Goal: Information Seeking & Learning: Learn about a topic

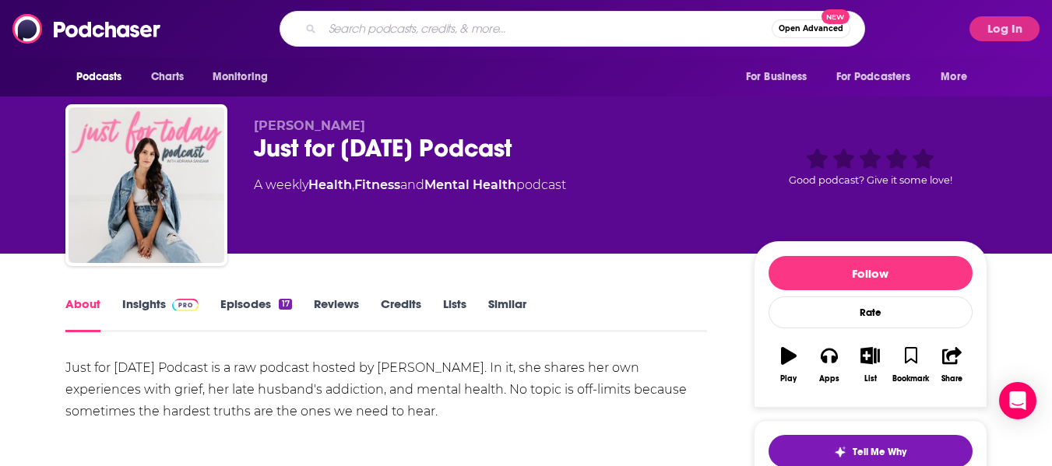
click at [391, 27] on input "Search podcasts, credits, & more..." at bounding box center [546, 28] width 449 height 25
type input "pretty intense"
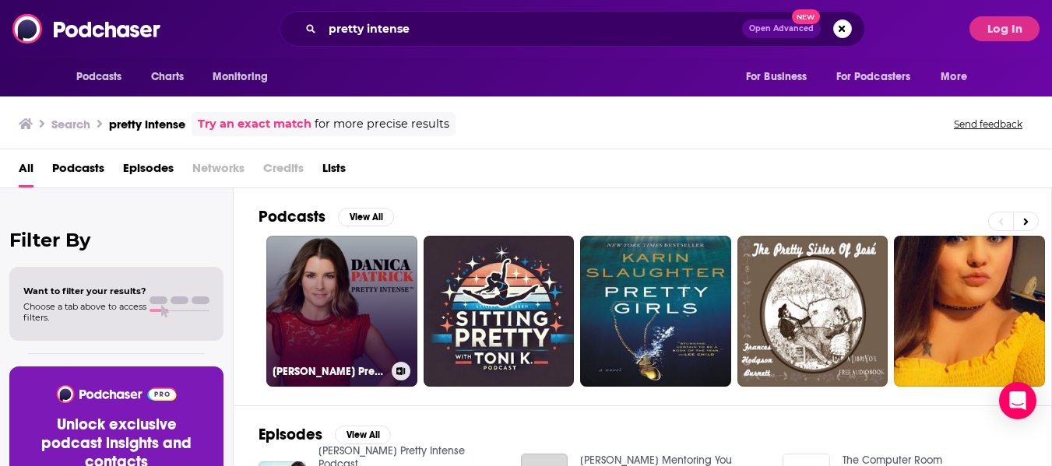
click at [344, 298] on link "[PERSON_NAME] Pretty Intense Podcast" at bounding box center [341, 311] width 151 height 151
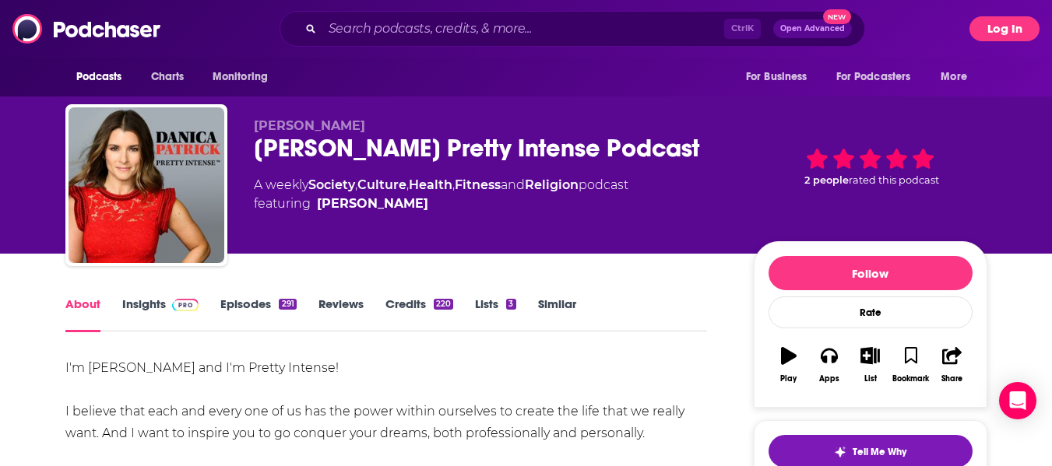
click at [989, 20] on button "Log In" at bounding box center [1004, 28] width 70 height 25
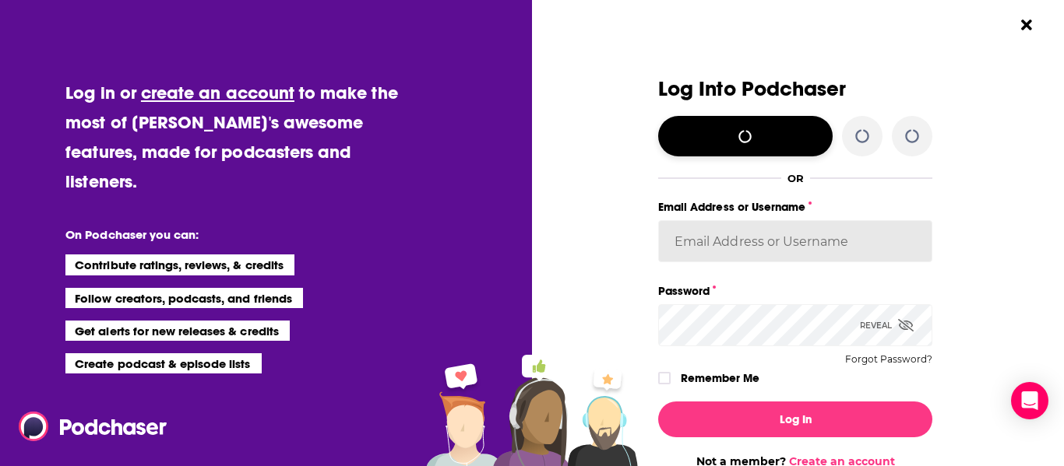
type input "hconnor"
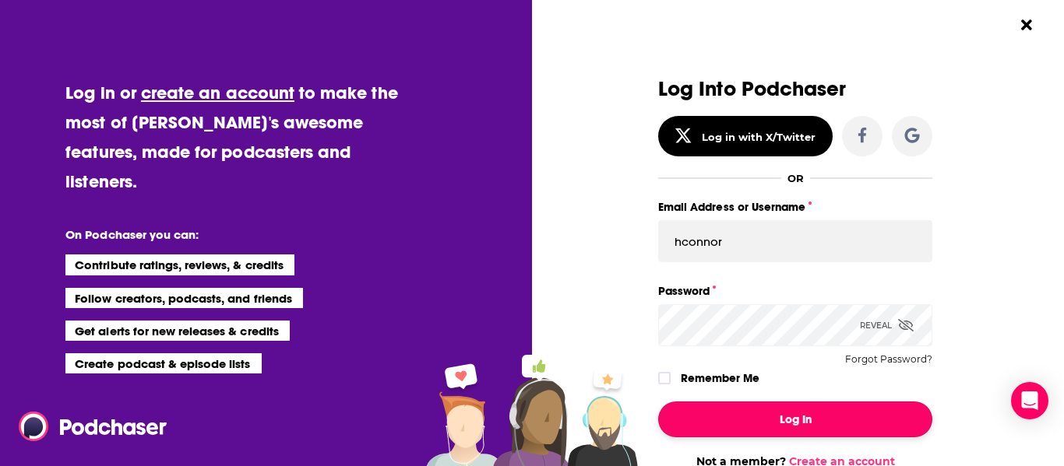
click at [755, 422] on button "Log In" at bounding box center [795, 420] width 274 height 36
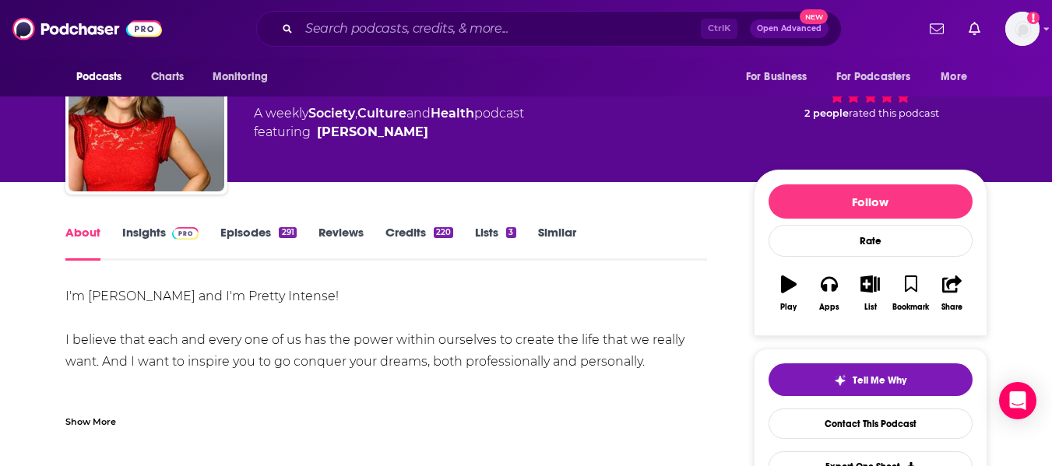
scroll to position [72, 0]
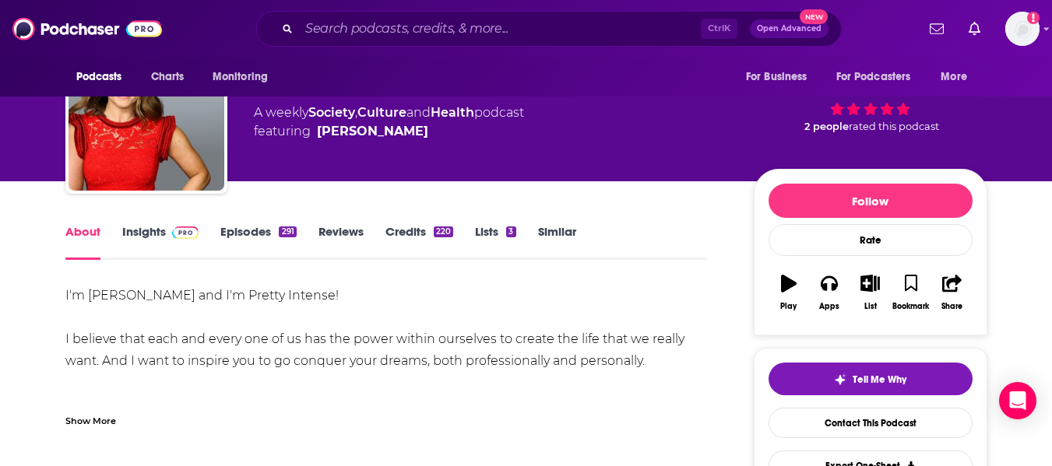
click at [146, 227] on link "Insights" at bounding box center [160, 242] width 77 height 36
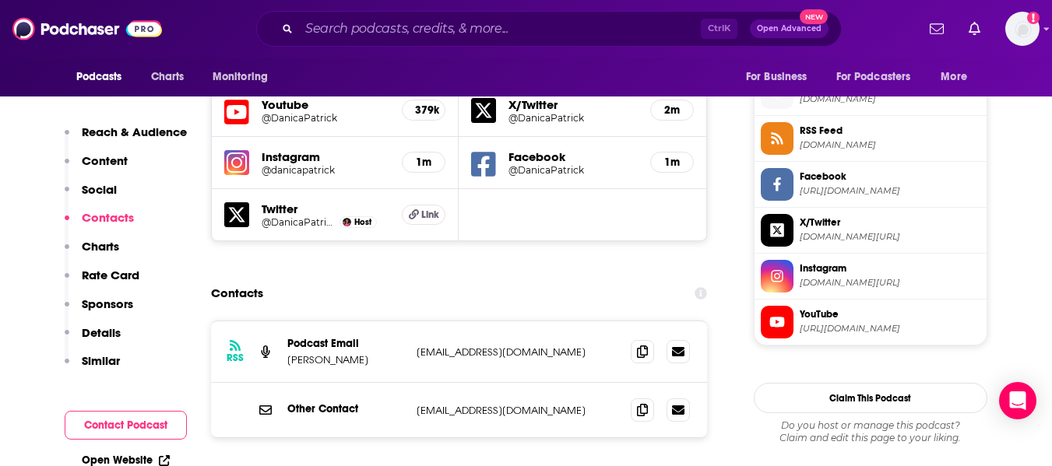
scroll to position [1405, 0]
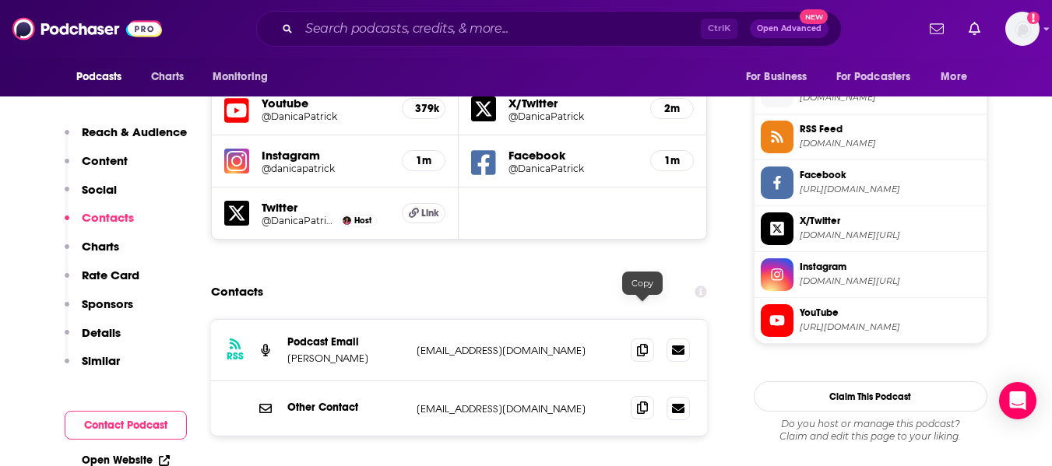
click at [644, 402] on icon at bounding box center [642, 408] width 11 height 12
